Goal: Communication & Community: Ask a question

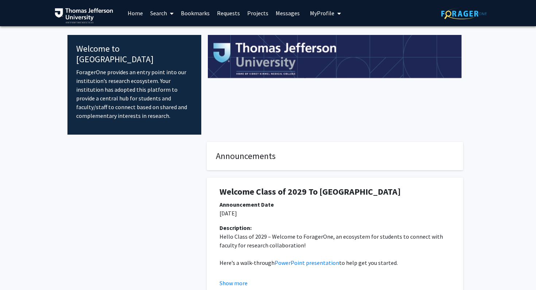
click at [170, 13] on icon at bounding box center [172, 14] width 4 height 6
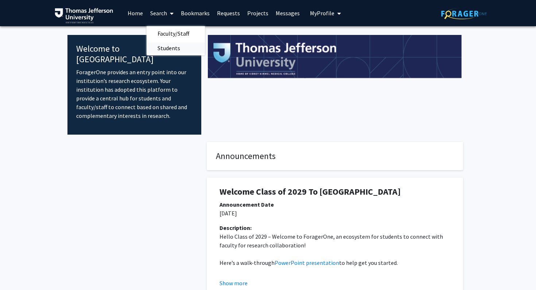
click at [168, 49] on span "Students" at bounding box center [168, 48] width 44 height 15
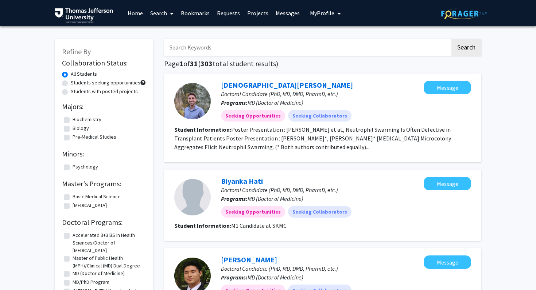
click at [256, 13] on link "Projects" at bounding box center [257, 13] width 28 height 26
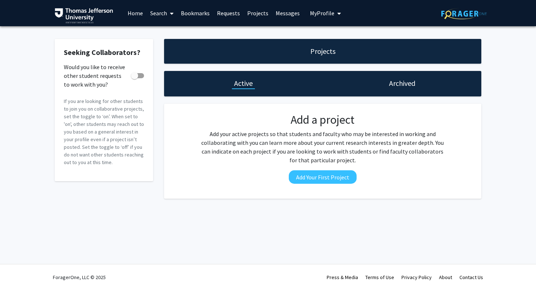
click at [160, 14] on link "Search" at bounding box center [161, 13] width 31 height 26
click at [169, 34] on span "Faculty/Staff" at bounding box center [173, 33] width 54 height 15
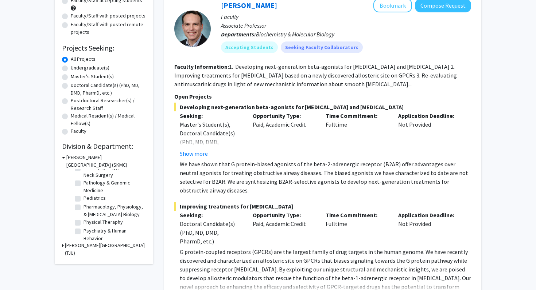
scroll to position [255, 0]
click at [98, 200] on label "Pediatrics" at bounding box center [94, 198] width 22 height 8
click at [88, 199] on input "Pediatrics" at bounding box center [85, 196] width 5 height 5
checkbox input "true"
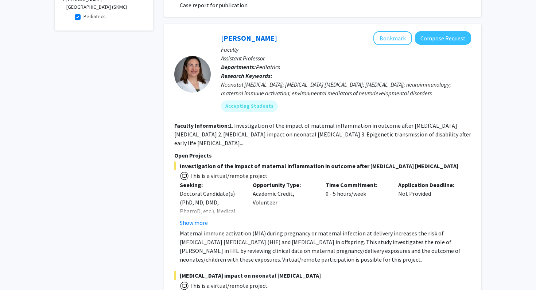
scroll to position [245, 0]
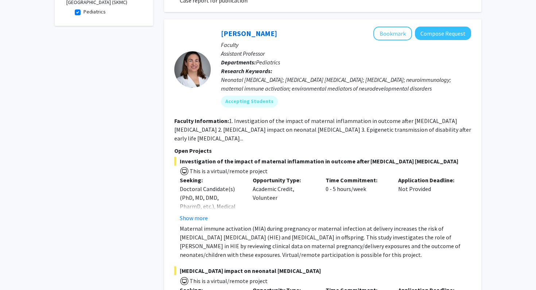
drag, startPoint x: 288, startPoint y: 37, endPoint x: 219, endPoint y: 35, distance: 68.9
click at [219, 35] on div "[PERSON_NAME] Bookmark Compose Request Faculty Assistant Professor Departments:…" at bounding box center [341, 70] width 260 height 86
copy link "[PERSON_NAME]"
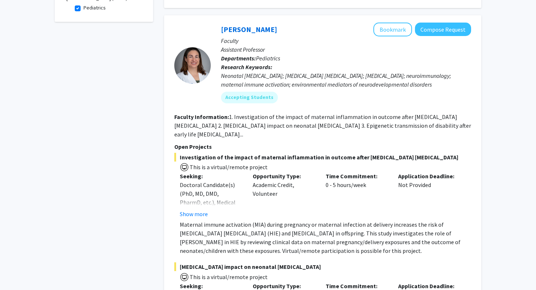
scroll to position [212, 0]
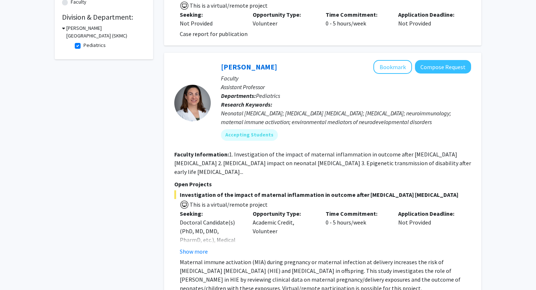
click at [243, 169] on section "Faculty Information: 1. Investigation of the impact of maternal inflammation in…" at bounding box center [322, 163] width 297 height 26
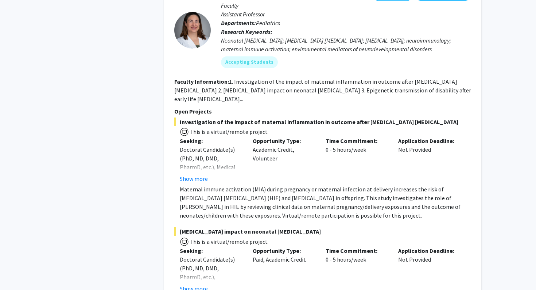
scroll to position [299, 0]
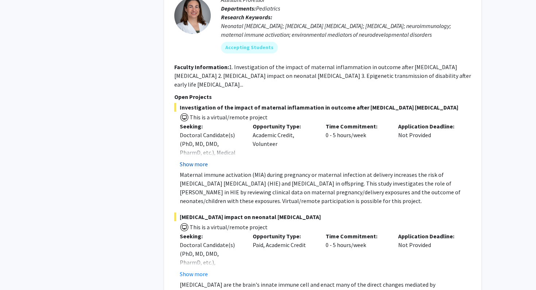
click at [203, 168] on button "Show more" at bounding box center [194, 164] width 28 height 9
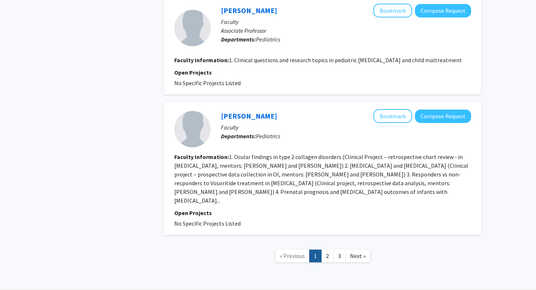
scroll to position [1550, 0]
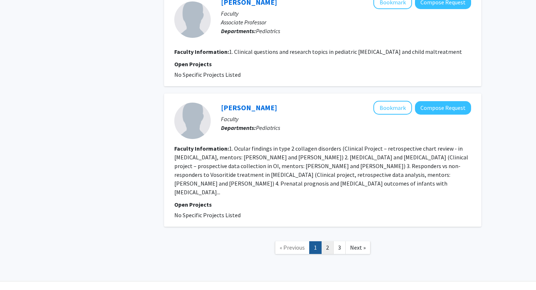
click at [328, 242] on link "2" at bounding box center [327, 248] width 12 height 13
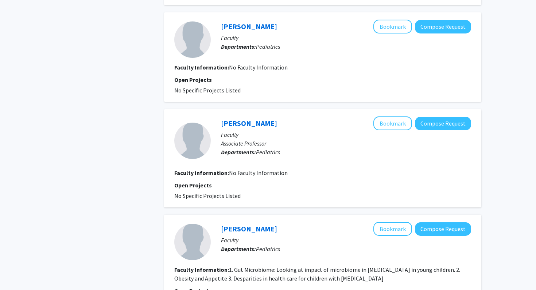
scroll to position [958, 0]
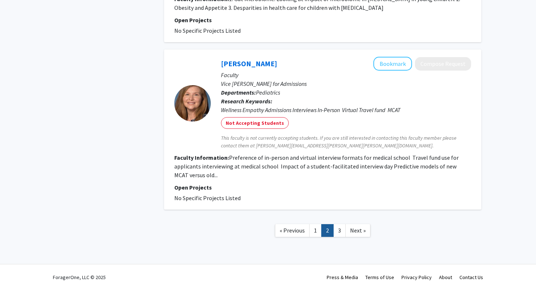
click at [316, 167] on fg-read-more "Preference of in-person and virtual interview formats for medical school Travel…" at bounding box center [316, 166] width 284 height 25
click at [336, 230] on link "3" at bounding box center [339, 230] width 12 height 13
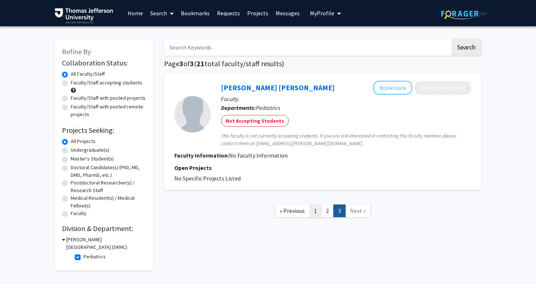
click at [315, 211] on link "1" at bounding box center [315, 211] width 12 height 13
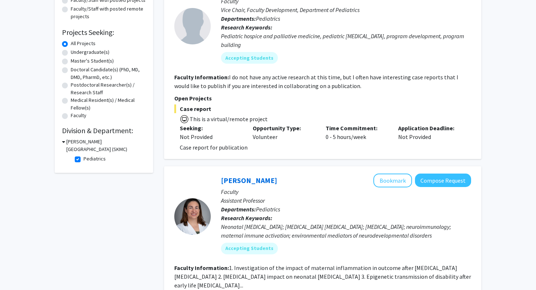
scroll to position [9, 0]
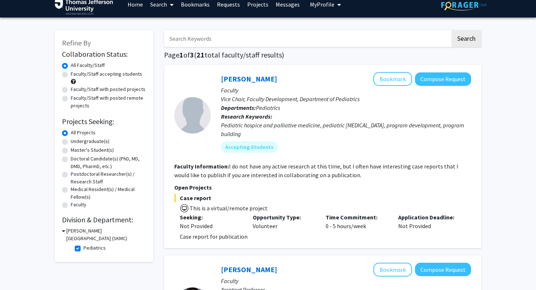
click at [88, 249] on label "Pediatrics" at bounding box center [94, 249] width 22 height 8
click at [88, 249] on input "Pediatrics" at bounding box center [85, 247] width 5 height 5
checkbox input "false"
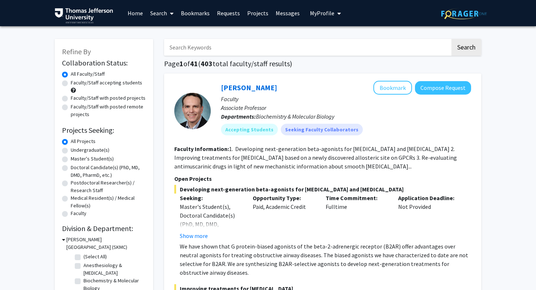
click at [197, 43] on input "Search Keywords" at bounding box center [307, 47] width 286 height 17
type input "neonatal"
click at [451, 39] on button "Search" at bounding box center [466, 47] width 30 height 17
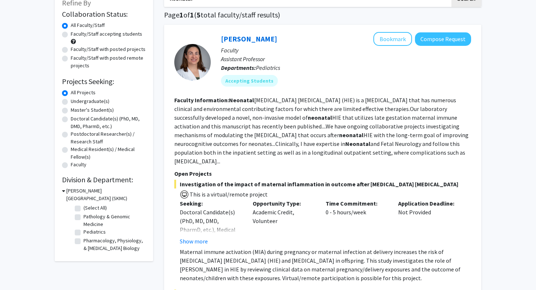
scroll to position [46, 0]
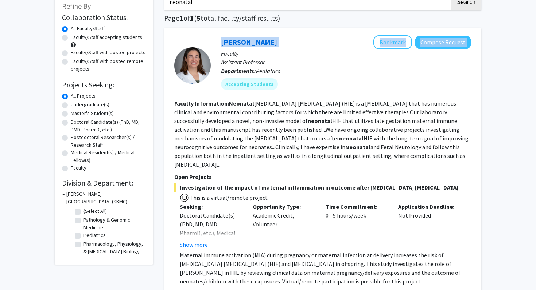
drag, startPoint x: 294, startPoint y: 44, endPoint x: 190, endPoint y: 44, distance: 103.9
click at [190, 44] on section "[PERSON_NAME] Bookmark Compose Request Faculty Assistant Professor Departments:…" at bounding box center [322, 65] width 297 height 60
click at [284, 56] on p "Faculty" at bounding box center [346, 53] width 250 height 9
click at [259, 43] on link "[PERSON_NAME]" at bounding box center [249, 42] width 56 height 9
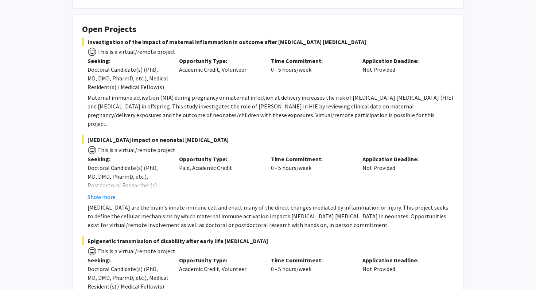
scroll to position [118, 0]
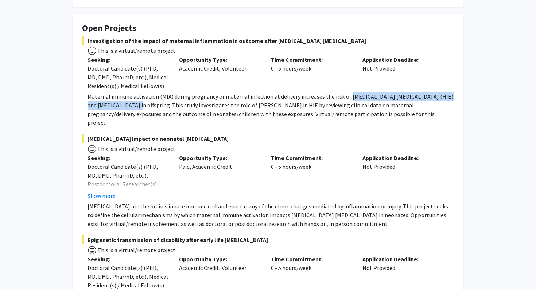
drag, startPoint x: 343, startPoint y: 97, endPoint x: 121, endPoint y: 106, distance: 222.1
click at [121, 106] on p "Maternal immune activation (MIA) during pregnancy or maternal infection at deli…" at bounding box center [270, 109] width 366 height 35
copy p "[MEDICAL_DATA] [MEDICAL_DATA] (HIE) and [MEDICAL_DATA]"
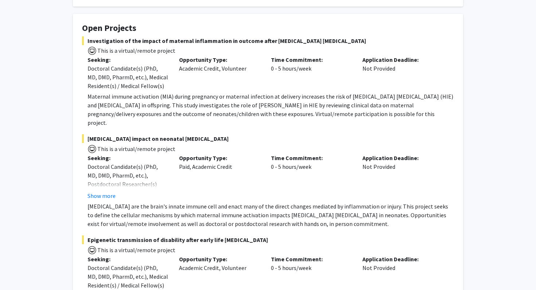
click at [388, 122] on fg-project-list "Investigation of the impact of maternal inflammation in outcome after [MEDICAL_…" at bounding box center [268, 181] width 372 height 290
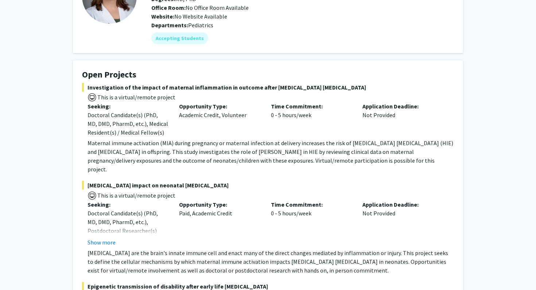
scroll to position [0, 0]
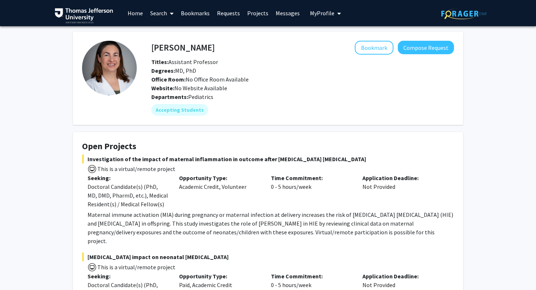
click at [105, 61] on img at bounding box center [109, 68] width 55 height 55
click at [202, 42] on h4 "[PERSON_NAME]" at bounding box center [182, 47] width 63 height 13
click at [418, 51] on button "Compose Request" at bounding box center [426, 47] width 56 height 13
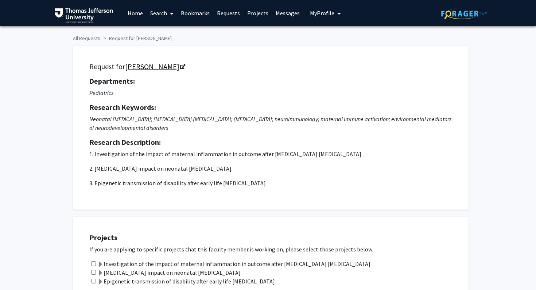
click at [185, 66] on icon "Opens in a new tab" at bounding box center [182, 67] width 5 height 5
